Goal: Navigation & Orientation: Find specific page/section

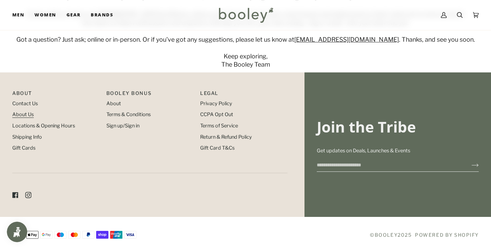
scroll to position [112, 0]
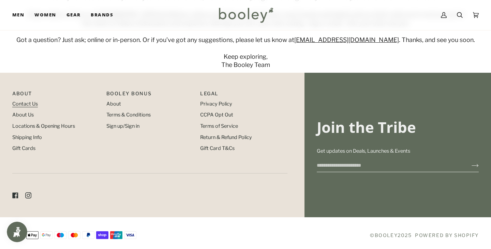
click at [25, 101] on link "Contact Us" at bounding box center [25, 104] width 26 height 6
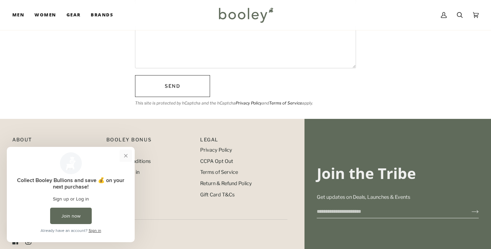
click at [125, 154] on button "Close prompt" at bounding box center [126, 155] width 12 height 12
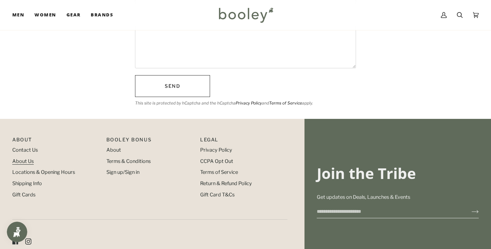
click at [28, 159] on link "About Us" at bounding box center [22, 161] width 21 height 6
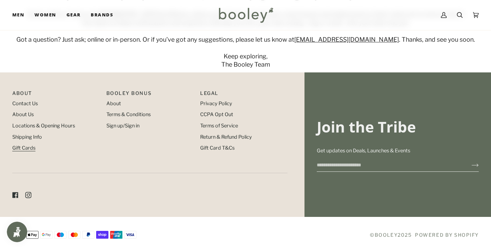
scroll to position [112, 0]
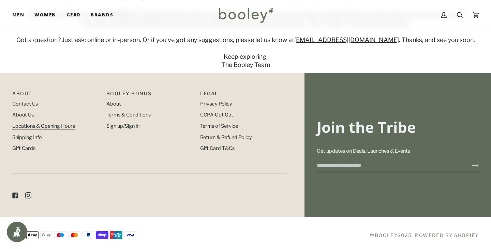
click at [39, 123] on link "Locations & Opening Hours" at bounding box center [43, 126] width 63 height 6
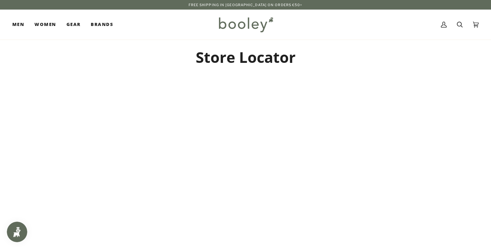
click at [243, 23] on img at bounding box center [246, 25] width 60 height 20
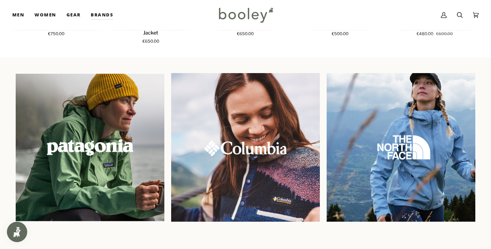
scroll to position [539, 0]
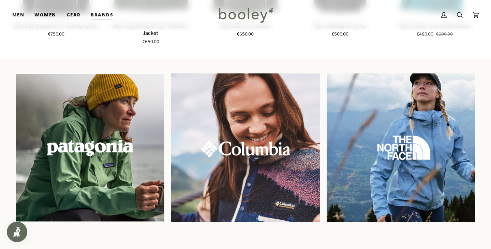
click at [246, 139] on img at bounding box center [245, 147] width 161 height 161
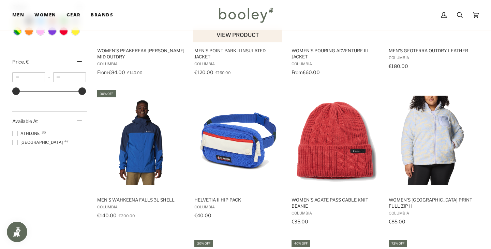
scroll to position [483, 0]
